Goal: Task Accomplishment & Management: Complete application form

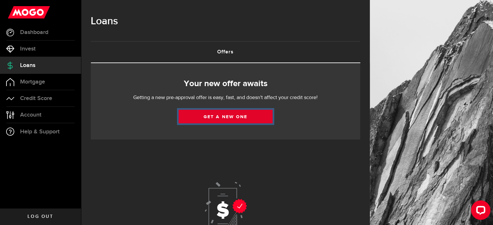
click at [240, 117] on link "Get a new one" at bounding box center [226, 117] width 94 height 14
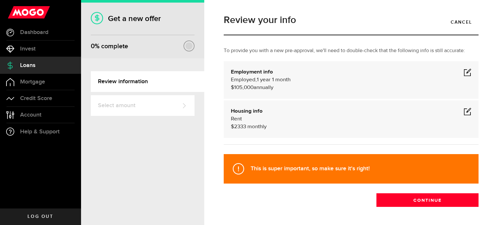
click at [464, 73] on span at bounding box center [468, 72] width 8 height 8
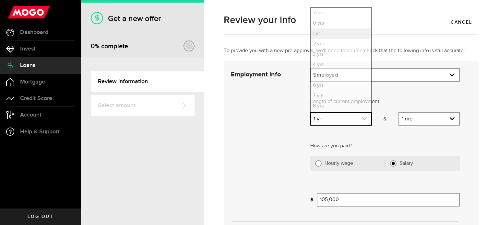
click at [362, 119] on icon "expand select" at bounding box center [365, 119] width 6 height 6
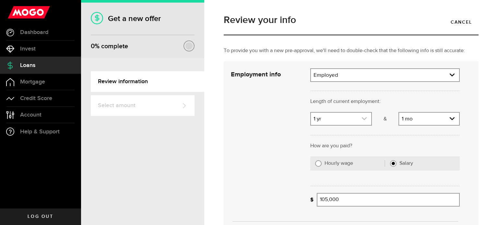
click at [362, 119] on icon "expand select" at bounding box center [365, 119] width 6 height 6
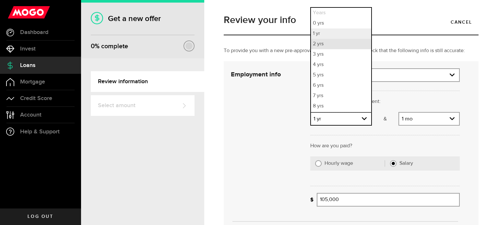
click at [331, 48] on li "2 yrs" at bounding box center [341, 44] width 60 height 10
select select "2"
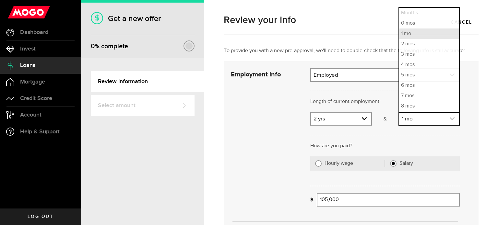
click at [429, 119] on link "expand select" at bounding box center [429, 119] width 60 height 12
click at [409, 55] on li "3 mos" at bounding box center [429, 54] width 60 height 10
select select "3"
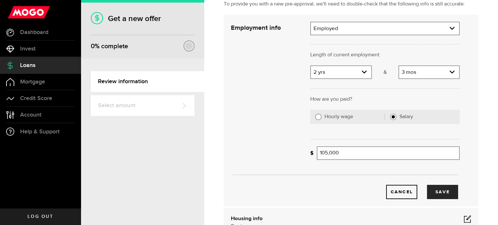
scroll to position [73, 0]
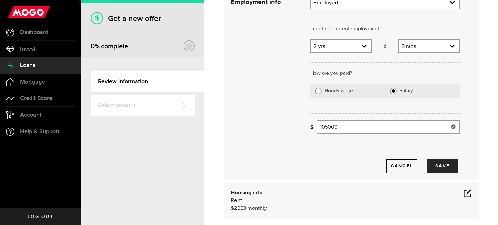
drag, startPoint x: 375, startPoint y: 123, endPoint x: 303, endPoint y: 124, distance: 71.3
click at [303, 124] on div "Employment info Employment type What's your employment situation like? Employed…" at bounding box center [345, 85] width 239 height 178
type input "126,000"
click at [445, 164] on button "Save" at bounding box center [442, 166] width 31 height 14
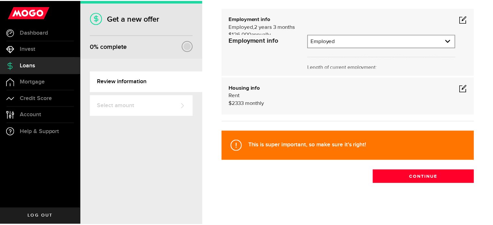
scroll to position [23, 0]
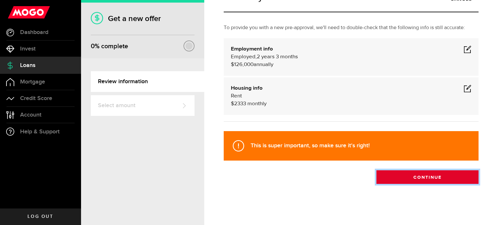
click at [430, 177] on button "Continue" at bounding box center [428, 178] width 102 height 14
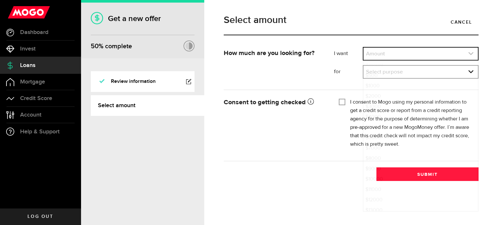
click at [394, 50] on link "expand select" at bounding box center [421, 54] width 114 height 12
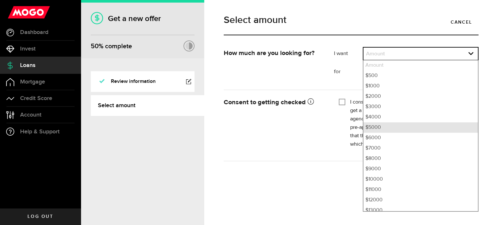
click at [406, 132] on li "$5000" at bounding box center [421, 128] width 114 height 10
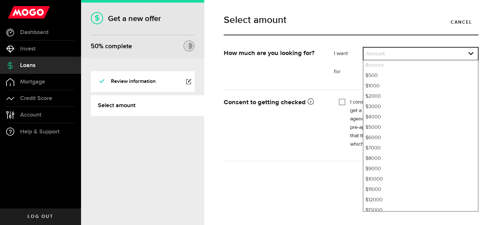
select select "5000"
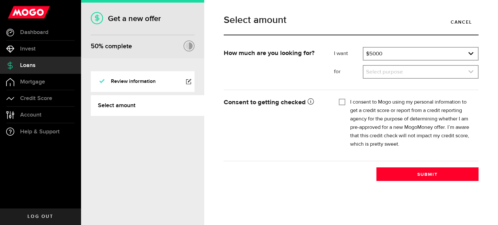
click at [389, 70] on link "expand select" at bounding box center [421, 72] width 114 height 12
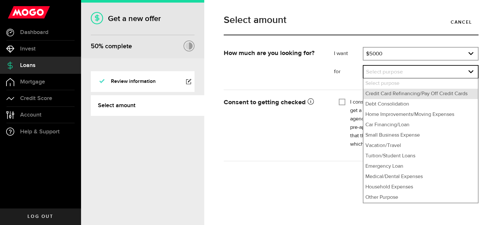
click at [396, 93] on li "Credit Card Refinancing/Pay Off Credit Cards" at bounding box center [421, 94] width 114 height 10
select select "Credit Card Refinancing/Pay Off Credit Cards"
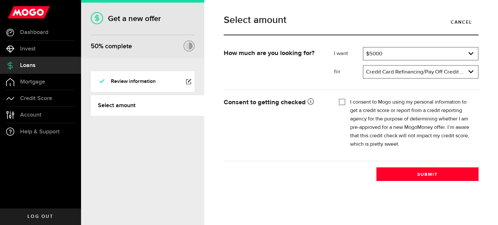
click at [342, 99] on input "I consent to Mogo using my personal information to get a credit score or report…" at bounding box center [342, 101] width 6 height 6
checkbox input "true"
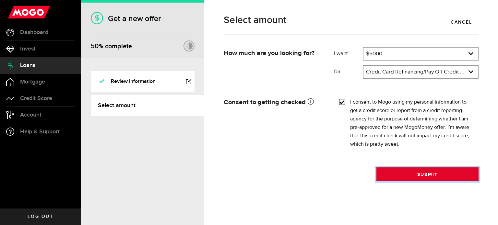
click at [435, 174] on button "Submit" at bounding box center [428, 175] width 102 height 14
